Goal: Information Seeking & Learning: Learn about a topic

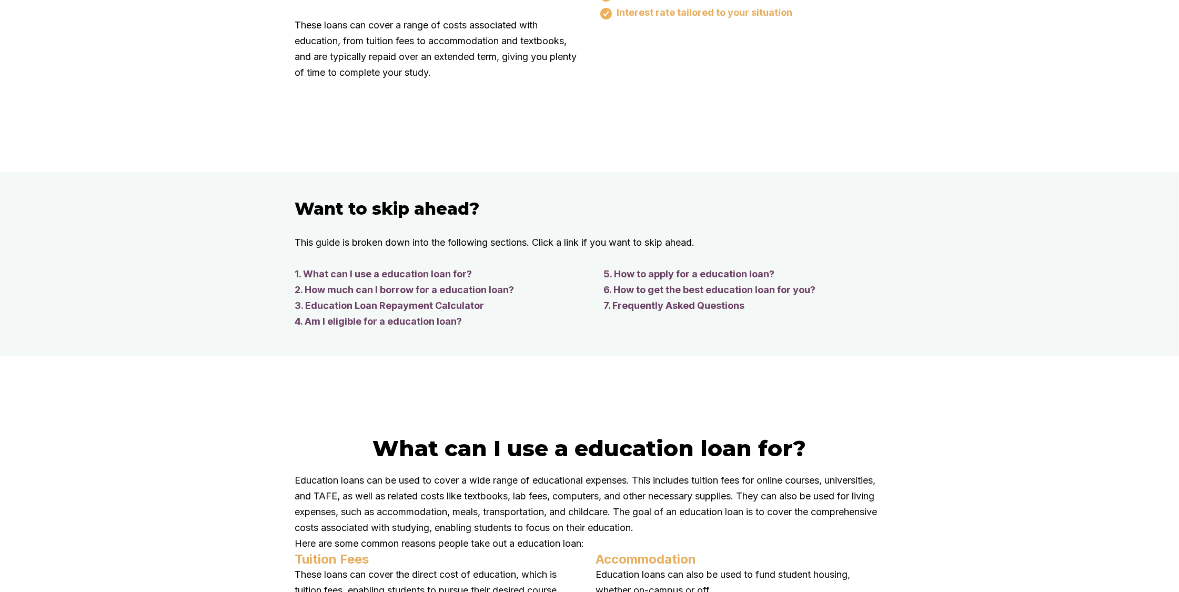
scroll to position [805, 0]
click at [423, 281] on link "1. What can I use a education loan for?" at bounding box center [439, 273] width 288 height 16
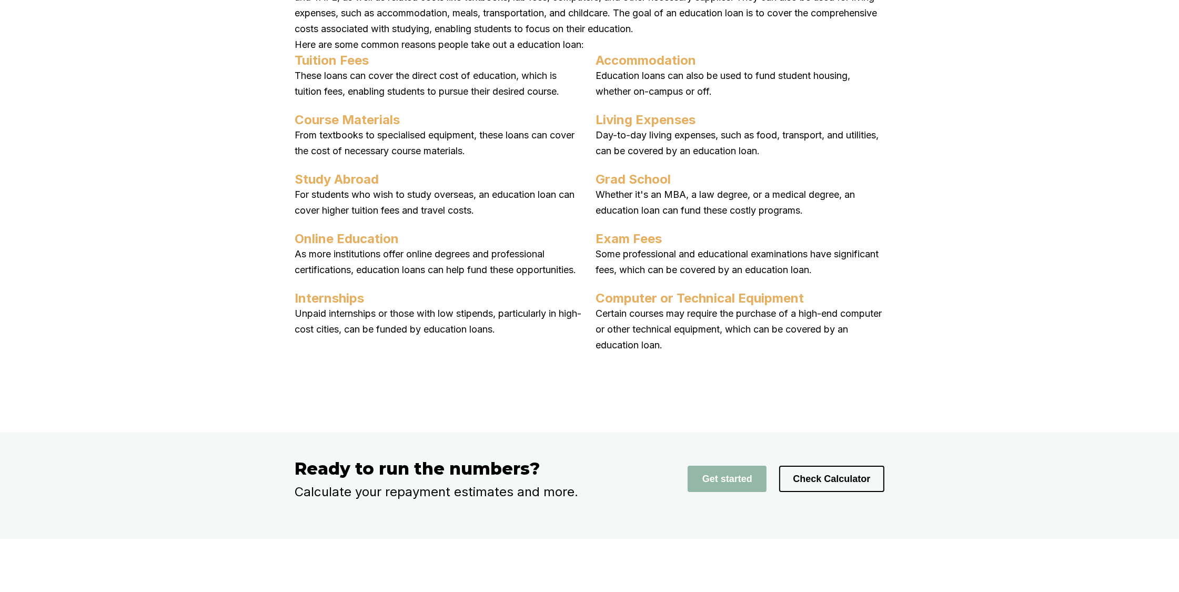
scroll to position [1484, 0]
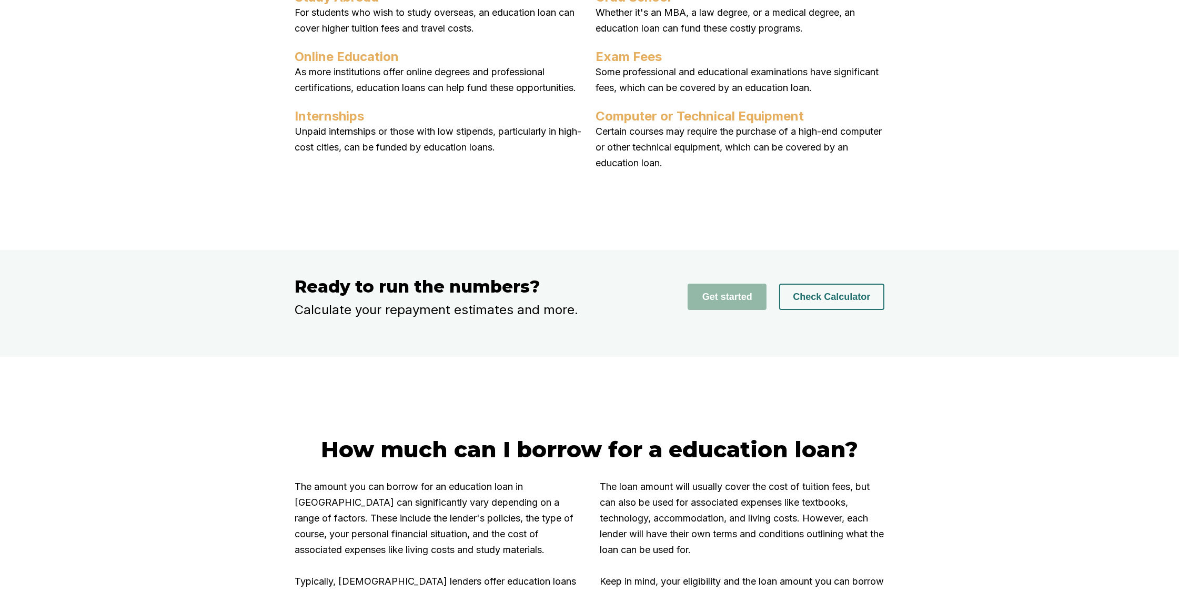
click at [827, 310] on button "Check Calculator" at bounding box center [831, 297] width 105 height 26
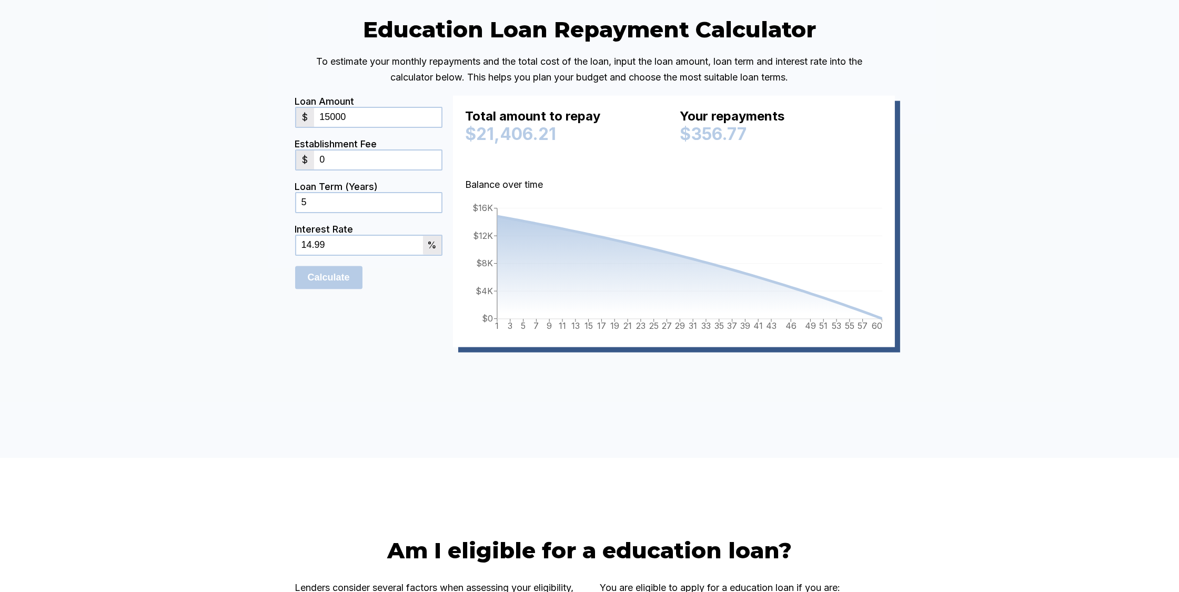
drag, startPoint x: 374, startPoint y: 183, endPoint x: 304, endPoint y: 175, distance: 70.5
click at [304, 128] on div "$ 15000" at bounding box center [368, 117] width 147 height 21
type input "10000"
click at [356, 169] on input "0" at bounding box center [377, 160] width 127 height 19
click at [356, 212] on input "5" at bounding box center [368, 202] width 145 height 19
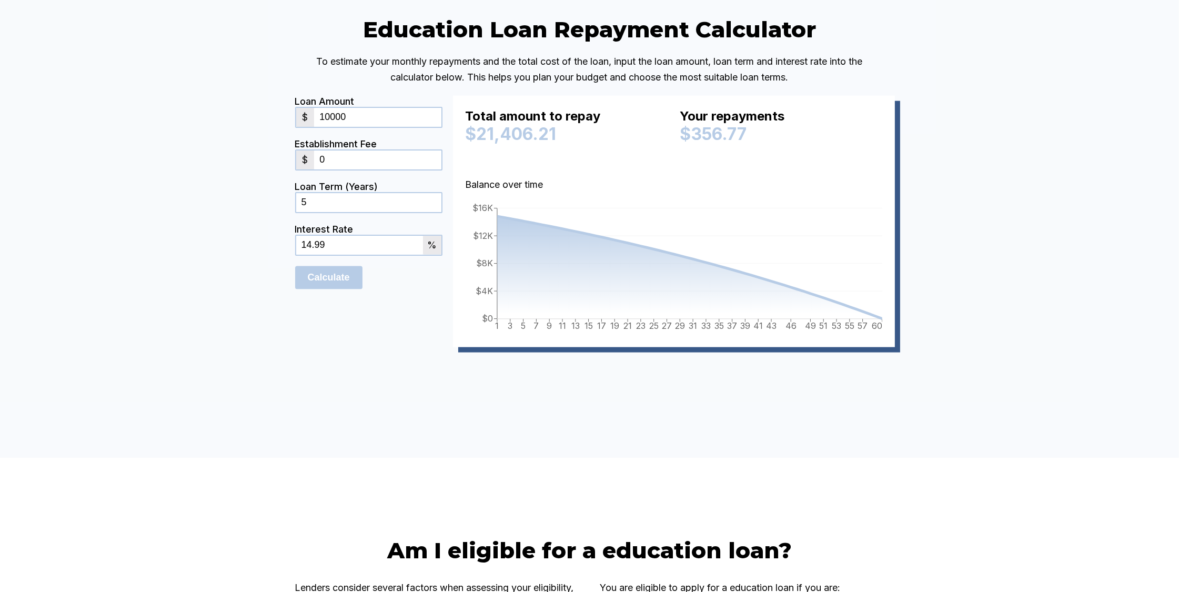
drag, startPoint x: 378, startPoint y: 311, endPoint x: 243, endPoint y: 300, distance: 135.7
click at [243, 300] on div "Education Loan Repayment Calculator To estimate your monthly repayments and the…" at bounding box center [589, 197] width 1179 height 521
click at [295, 266] on input "Calculate" at bounding box center [328, 277] width 67 height 23
type input "8.5"
click at [193, 310] on div "Education Loan Repayment Calculator To estimate your monthly repayments and the…" at bounding box center [589, 197] width 1179 height 521
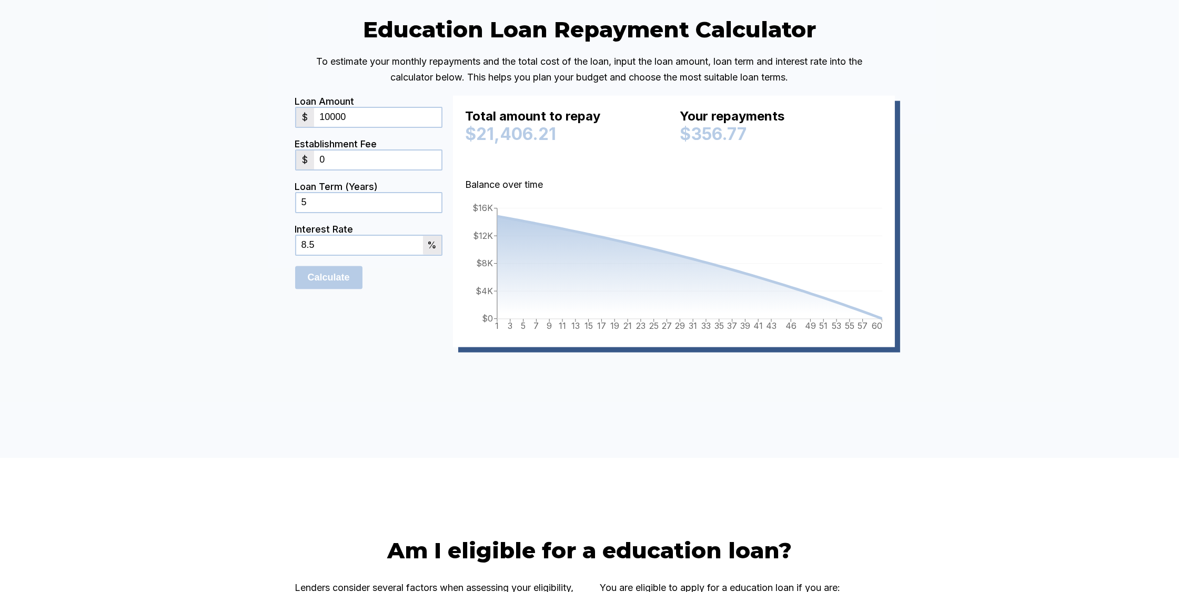
click at [366, 266] on div "Interest Rate 8.5 %" at bounding box center [368, 245] width 147 height 43
click at [355, 289] on input "Calculate" at bounding box center [328, 277] width 67 height 23
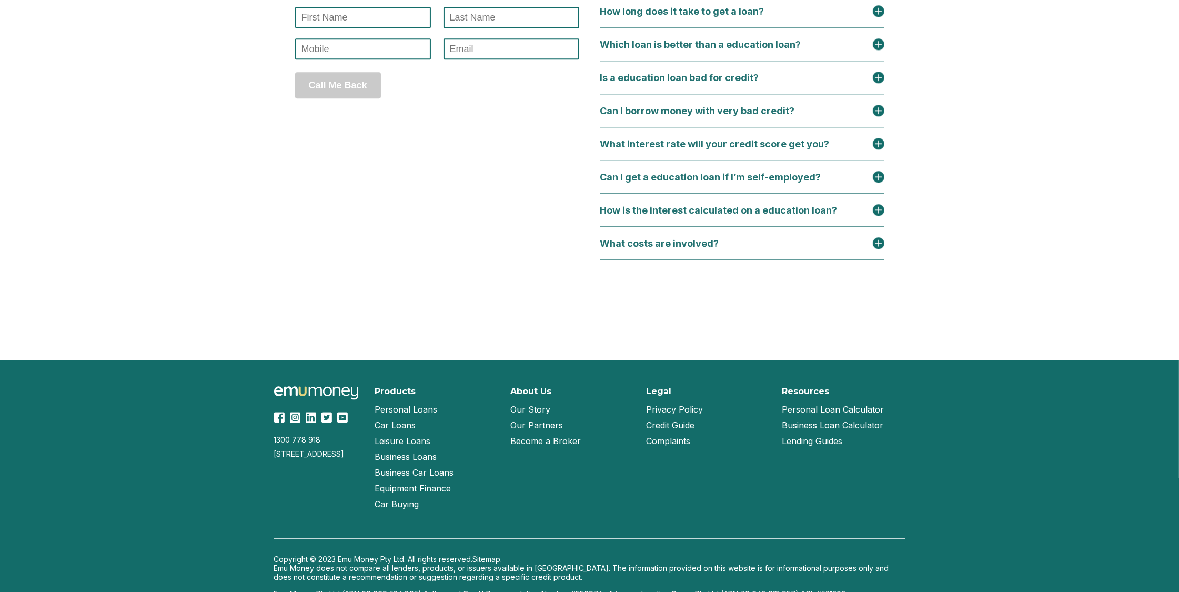
scroll to position [4612, 0]
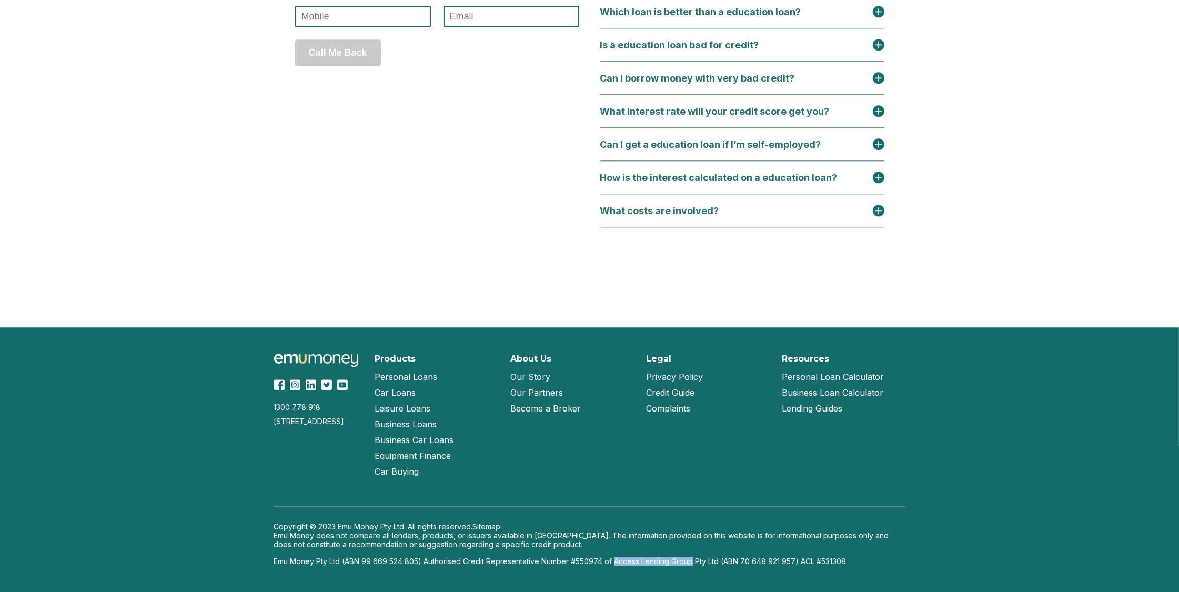
drag, startPoint x: 618, startPoint y: 558, endPoint x: 696, endPoint y: 565, distance: 78.2
click at [696, 565] on p "Emu Money Pty Ltd (ABN 99 669 524 805) Authorised Credit Representative Number …" at bounding box center [589, 561] width 631 height 9
drag, startPoint x: 696, startPoint y: 565, endPoint x: 689, endPoint y: 564, distance: 7.5
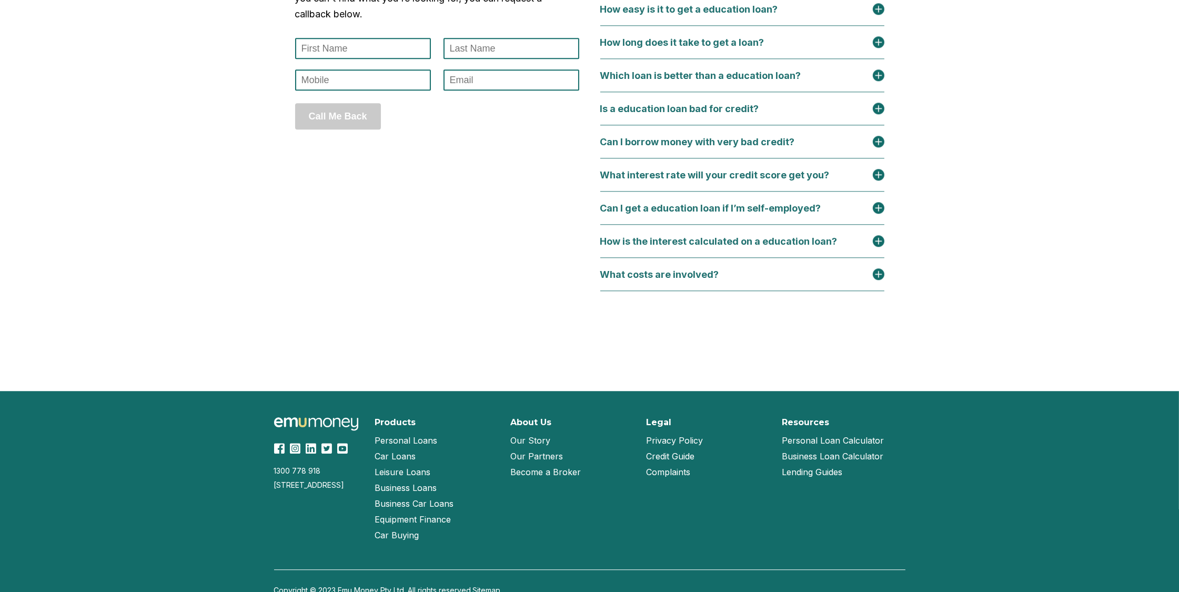
scroll to position [4240, 0]
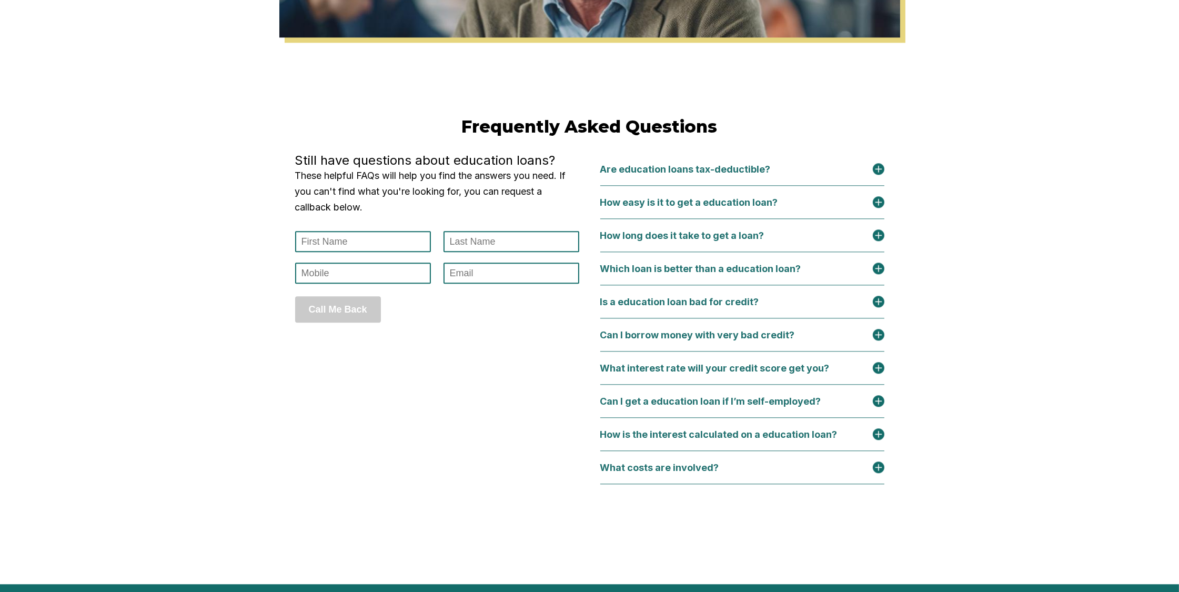
click at [799, 186] on div "Are education loans tax-deductible?" at bounding box center [742, 169] width 284 height 33
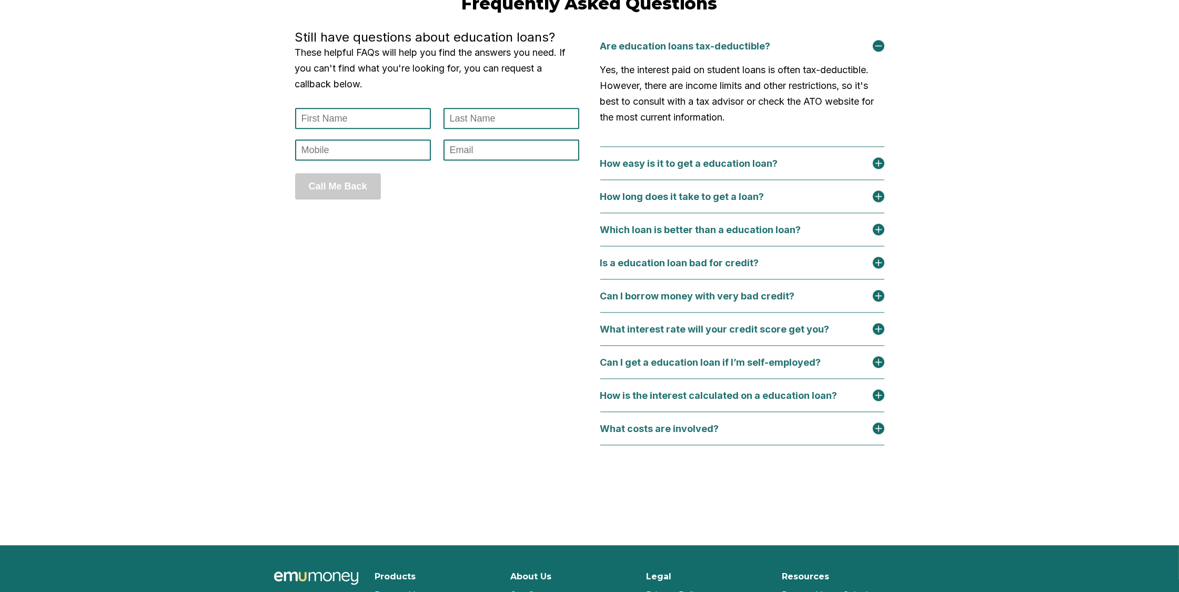
scroll to position [4365, 0]
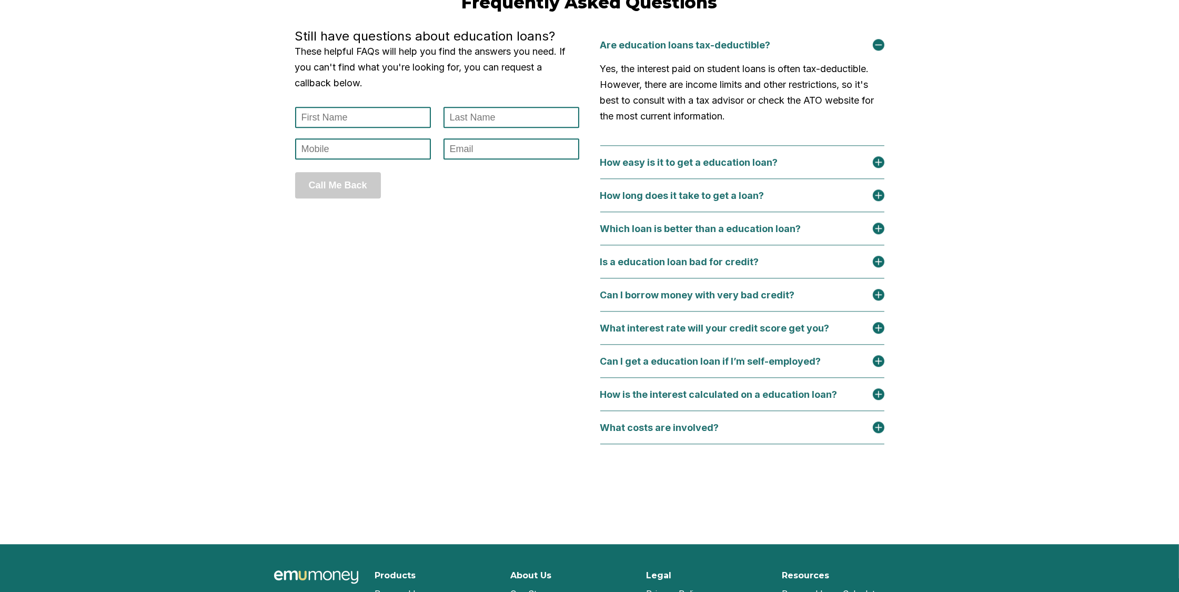
click at [801, 168] on div "How easy is it to get a education loan?" at bounding box center [742, 162] width 284 height 12
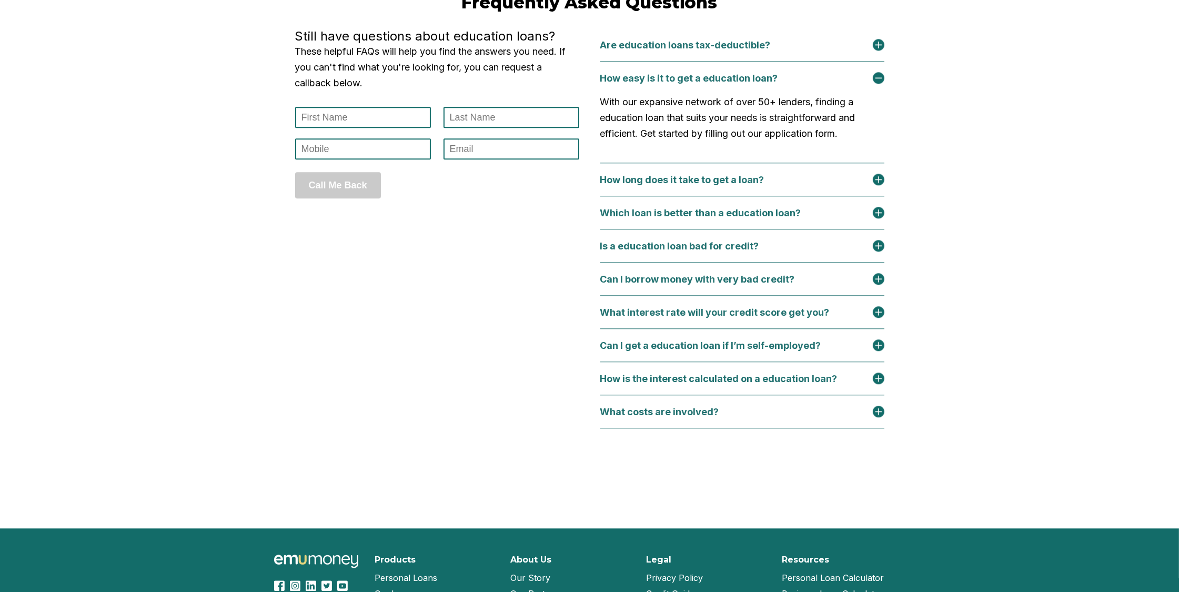
click at [763, 185] on div "How long does it take to get a loan?" at bounding box center [688, 179] width 177 height 11
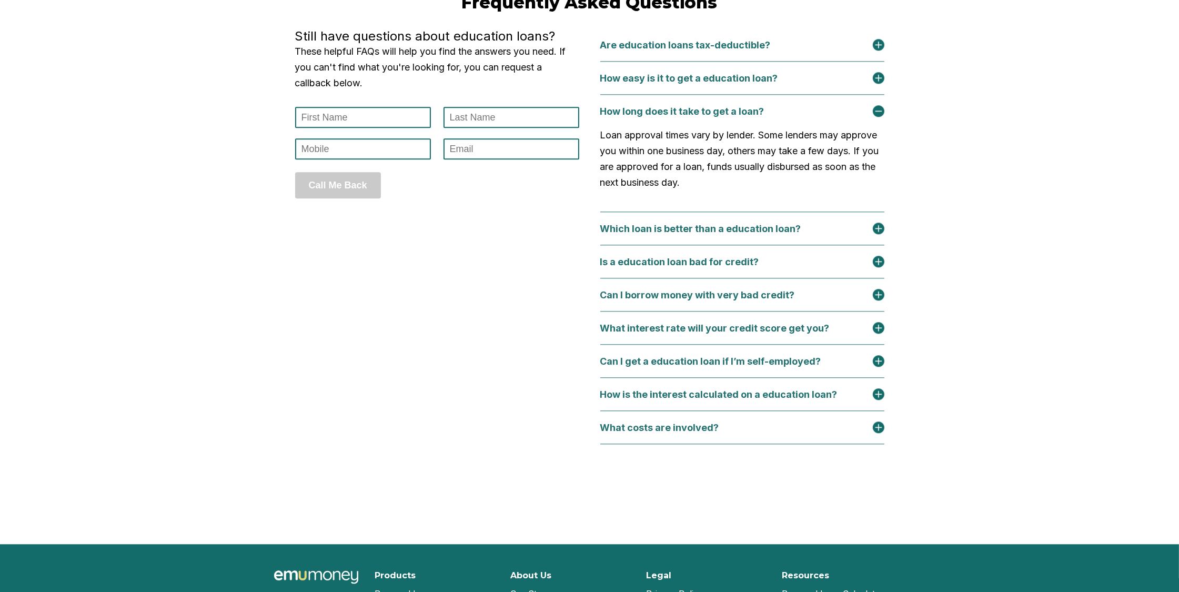
click at [759, 234] on div "Which loan is better than a education loan?" at bounding box center [707, 228] width 214 height 11
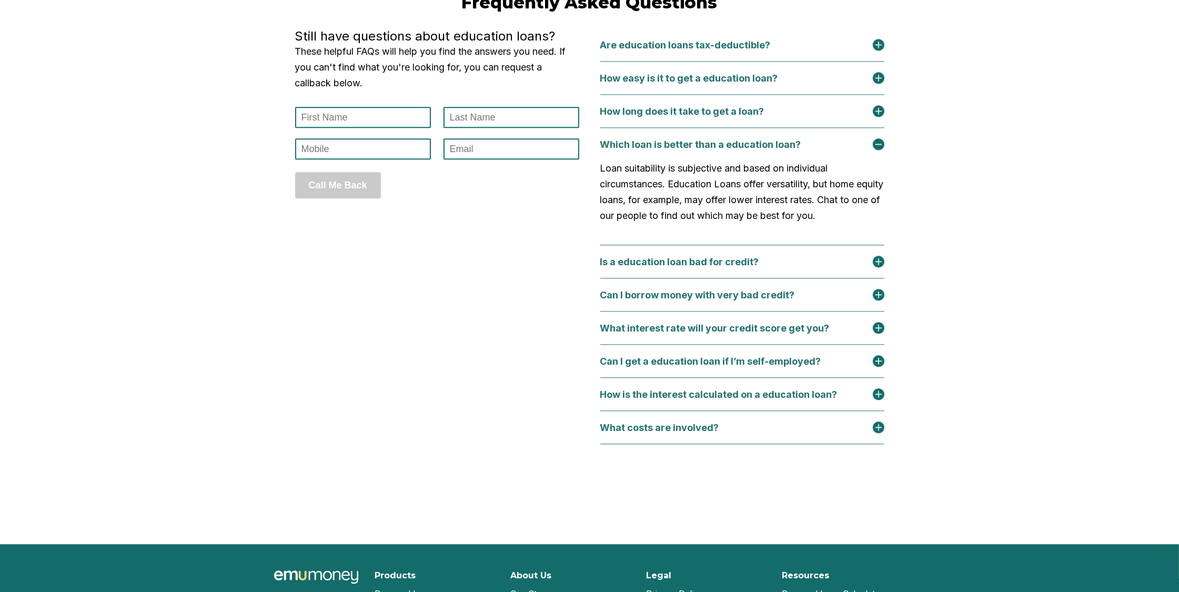
click at [770, 267] on div "Is a education loan bad for credit?" at bounding box center [686, 261] width 172 height 11
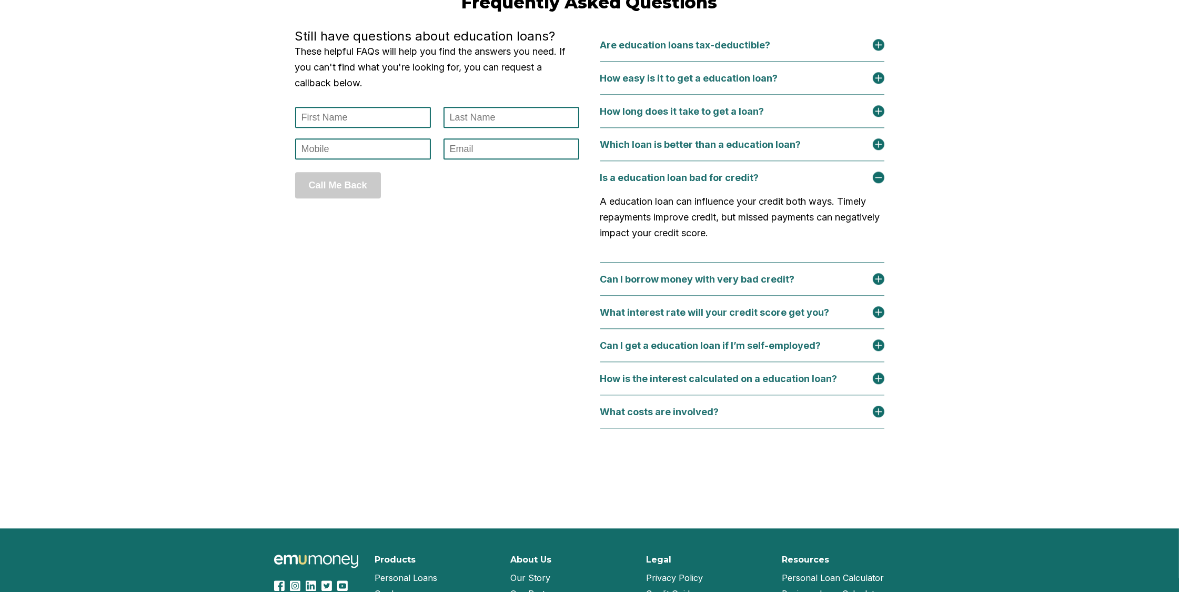
click at [825, 296] on div "Can I borrow money with very bad credit?" at bounding box center [742, 279] width 284 height 33
